Goal: Use online tool/utility: Utilize a website feature to perform a specific function

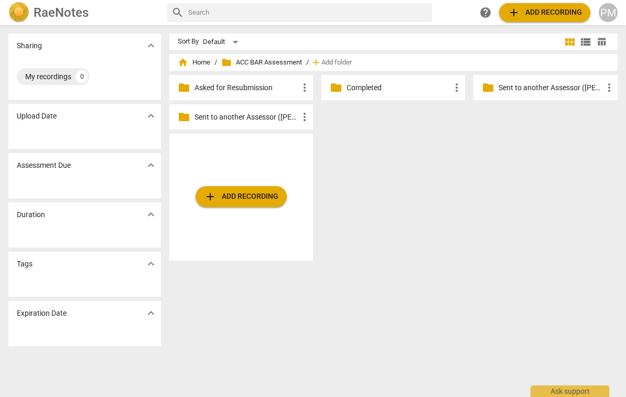
scroll to position [1, 0]
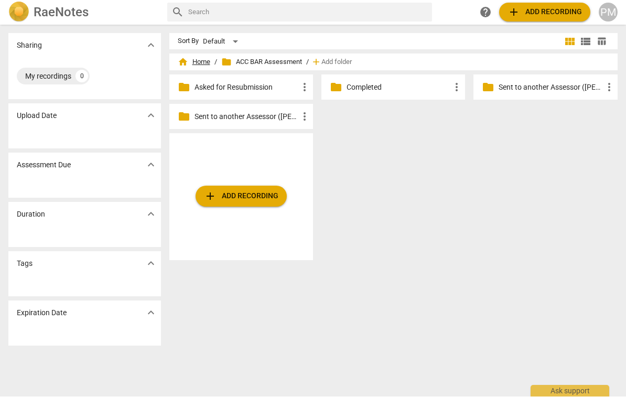
click at [195, 67] on span "home Home" at bounding box center [194, 62] width 33 height 10
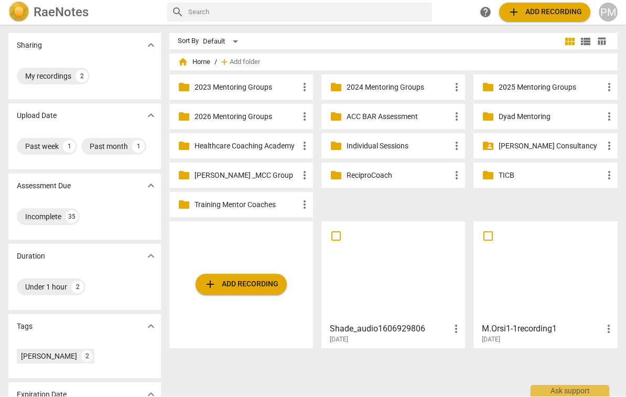
click at [538, 282] on div at bounding box center [545, 271] width 136 height 93
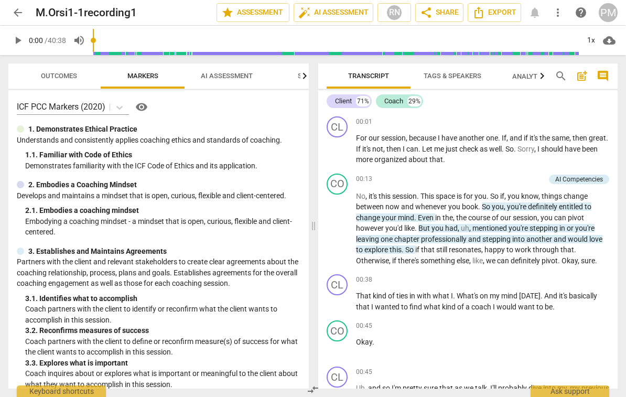
click at [235, 78] on span "AI Assessment" at bounding box center [227, 76] width 52 height 8
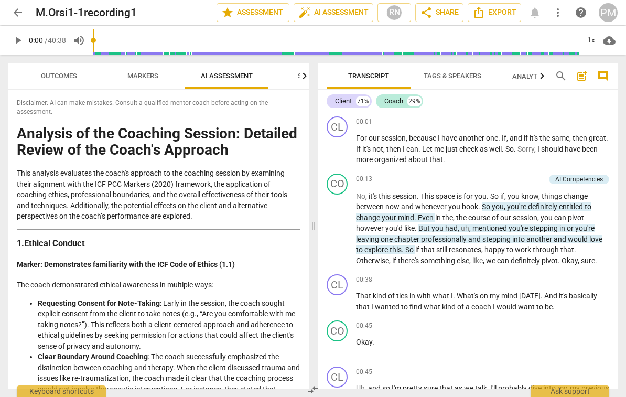
click at [24, 7] on span "arrow_back" at bounding box center [18, 12] width 13 height 13
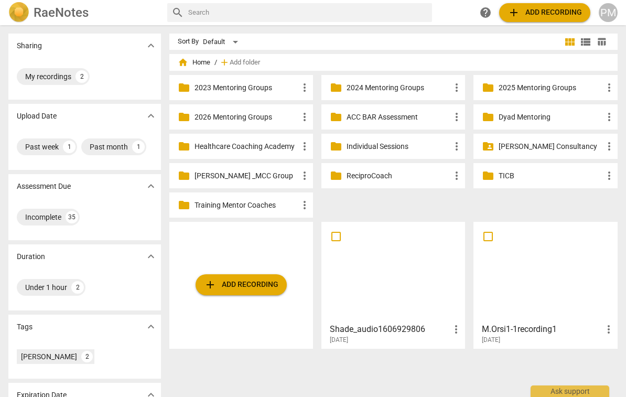
click at [415, 285] on div at bounding box center [393, 271] width 136 height 93
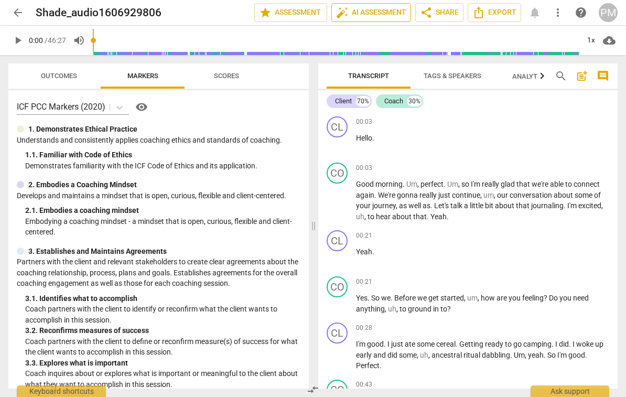
click at [382, 19] on button "auto_fix_high AI Assessment" at bounding box center [371, 12] width 80 height 19
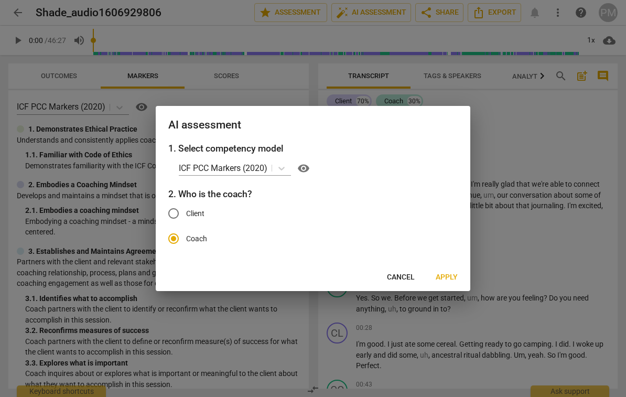
click at [449, 271] on button "Apply" at bounding box center [446, 277] width 39 height 19
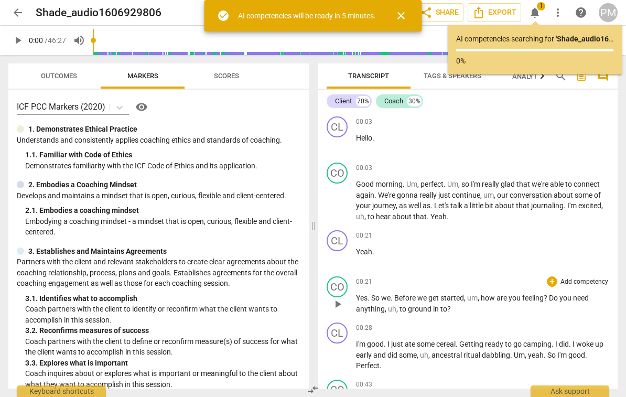
click at [444, 275] on div "CO play_arrow pause 00:21 + Add competency keyboard_arrow_right Yes . So we . B…" at bounding box center [467, 295] width 299 height 46
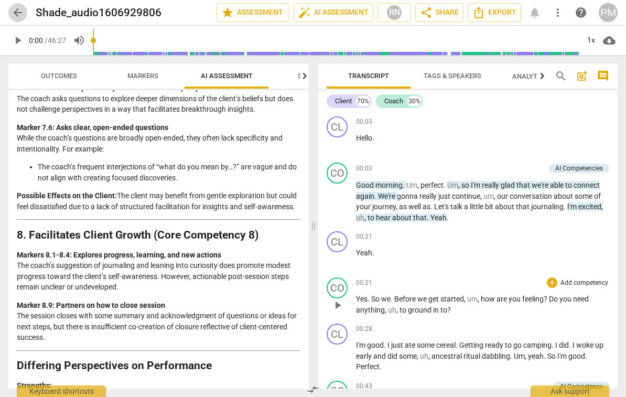
scroll to position [1407, 0]
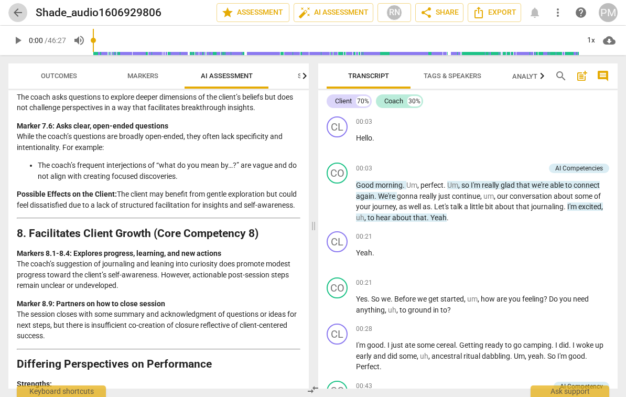
click at [25, 19] on button "arrow_back" at bounding box center [17, 12] width 19 height 19
